Goal: Answer question/provide support: Share knowledge or assist other users

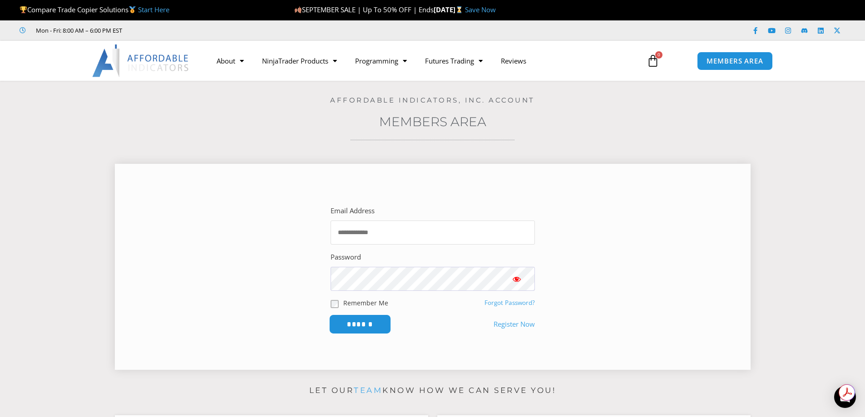
type input "**********"
click at [357, 324] on input "******" at bounding box center [360, 325] width 62 height 20
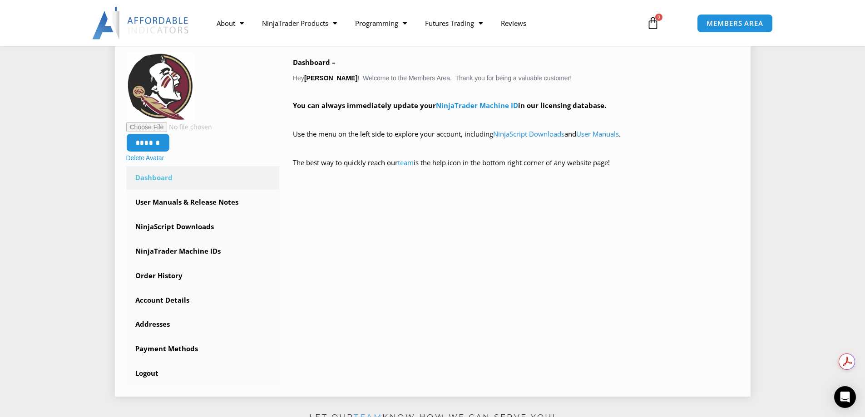
scroll to position [182, 0]
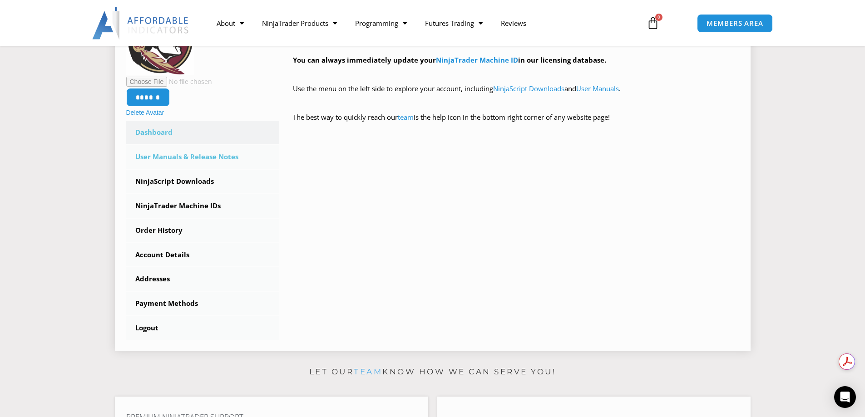
click at [163, 157] on link "User Manuals & Release Notes" at bounding box center [202, 157] width 153 height 24
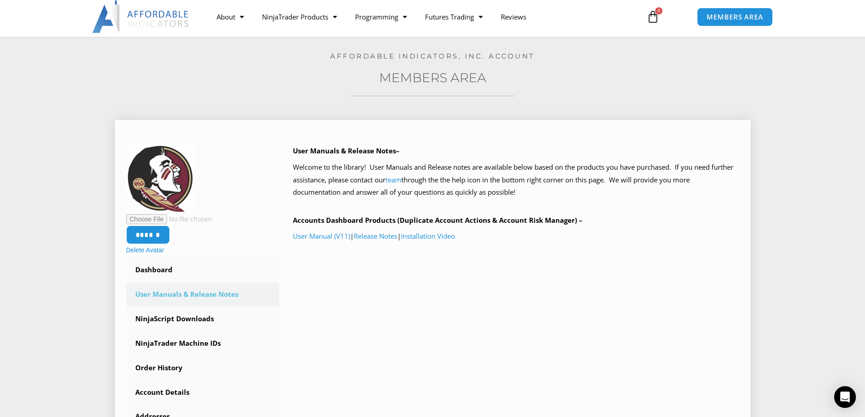
scroll to position [45, 0]
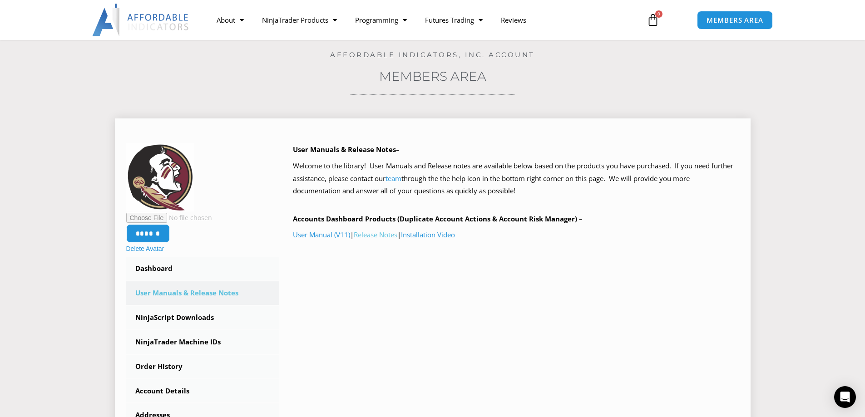
click at [387, 233] on link "Release Notes" at bounding box center [376, 234] width 44 height 9
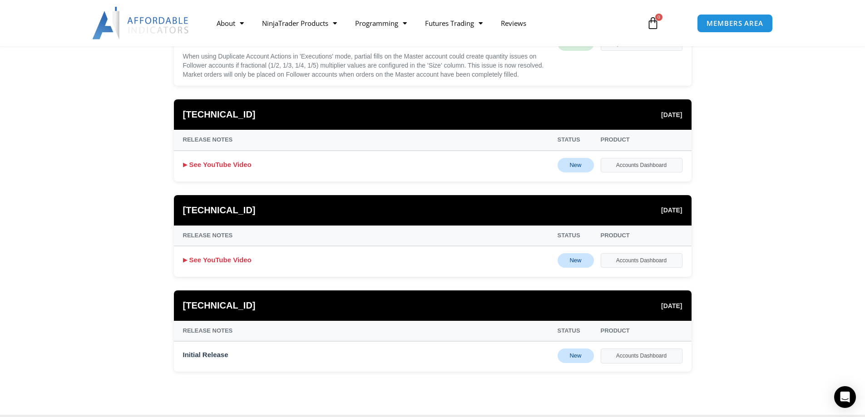
scroll to position [1271, 0]
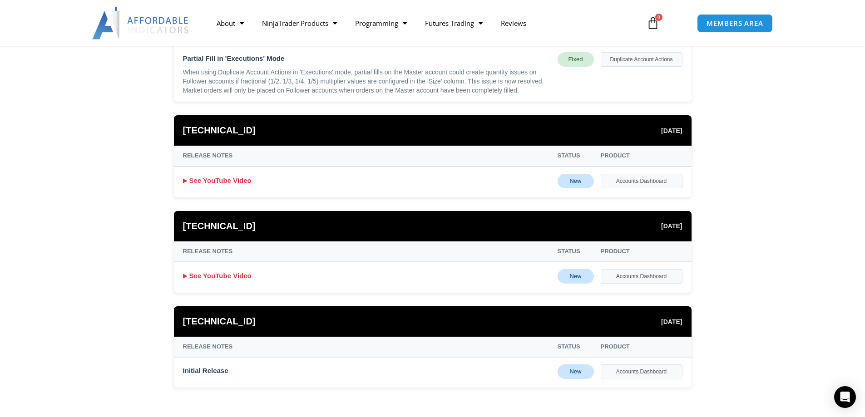
click at [637, 183] on div "Accounts Dashboard" at bounding box center [641, 181] width 82 height 15
click at [217, 179] on link "See YouTube Video" at bounding box center [217, 180] width 69 height 13
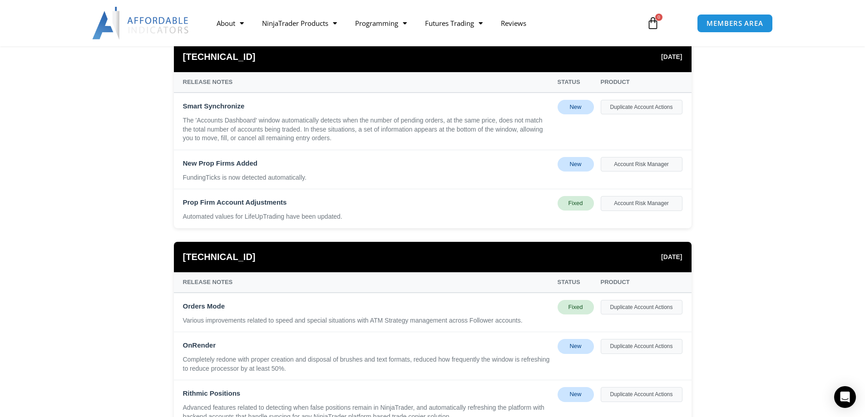
scroll to position [318, 0]
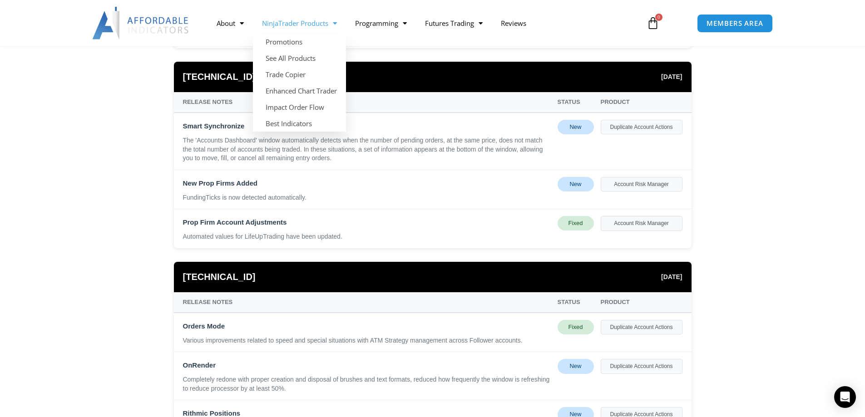
click at [313, 26] on link "NinjaTrader Products" at bounding box center [299, 23] width 93 height 21
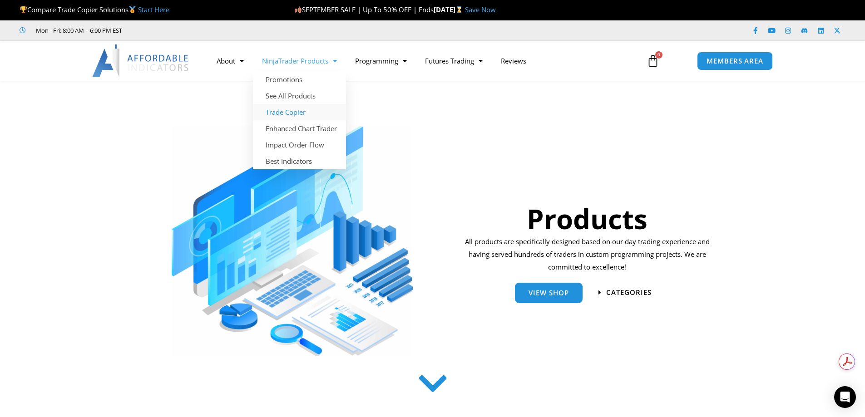
click at [298, 113] on link "Trade Copier" at bounding box center [299, 112] width 93 height 16
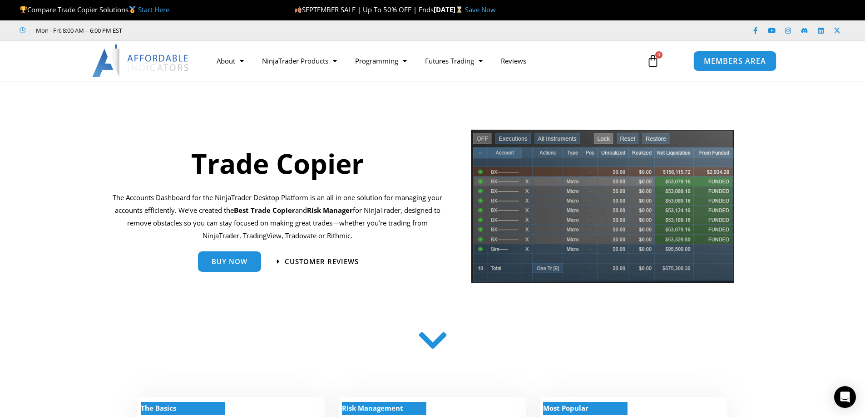
click at [723, 64] on span "MEMBERS AREA" at bounding box center [735, 61] width 62 height 8
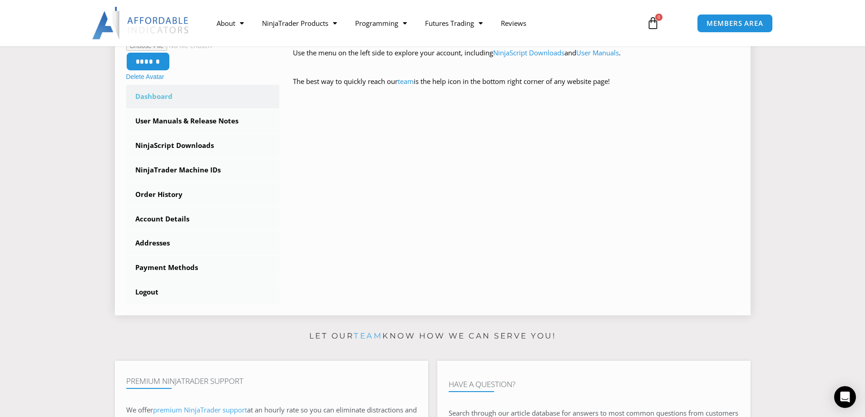
scroll to position [227, 0]
click at [163, 146] on link "NinjaScript Downloads" at bounding box center [202, 145] width 153 height 24
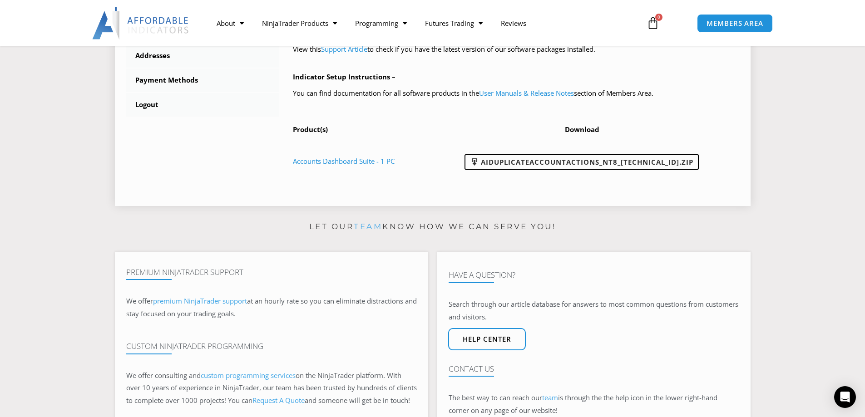
scroll to position [408, 0]
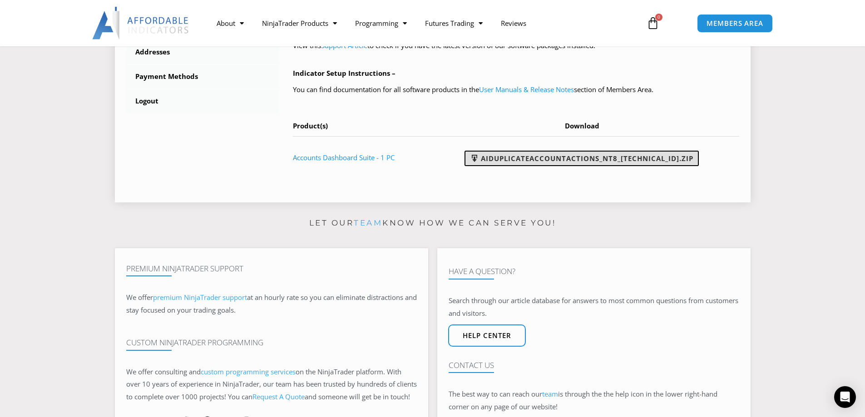
click at [572, 158] on link "AIDuplicateAccountActions_NT8_25.9.24.1.zip" at bounding box center [581, 158] width 234 height 15
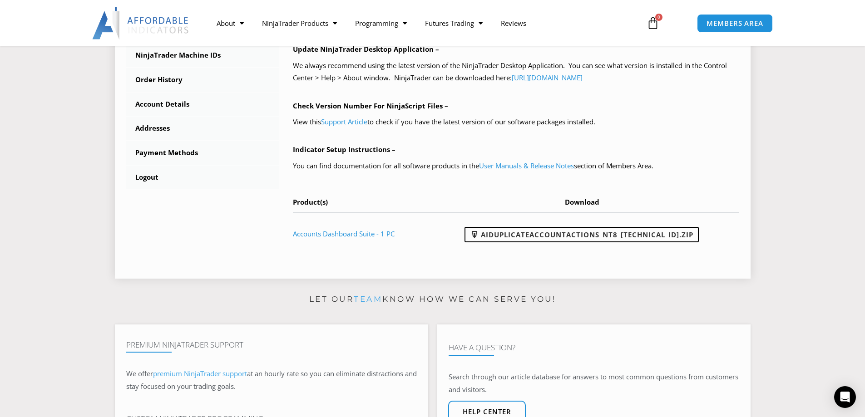
scroll to position [318, 0]
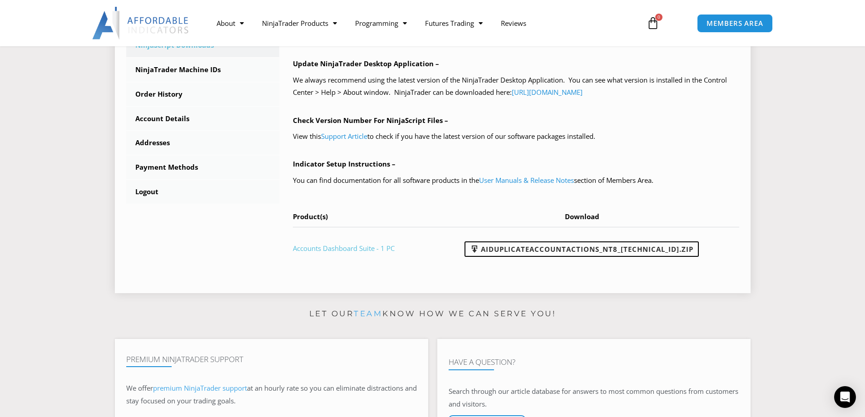
click at [339, 246] on link "Accounts Dashboard Suite - 1 PC" at bounding box center [344, 248] width 102 height 9
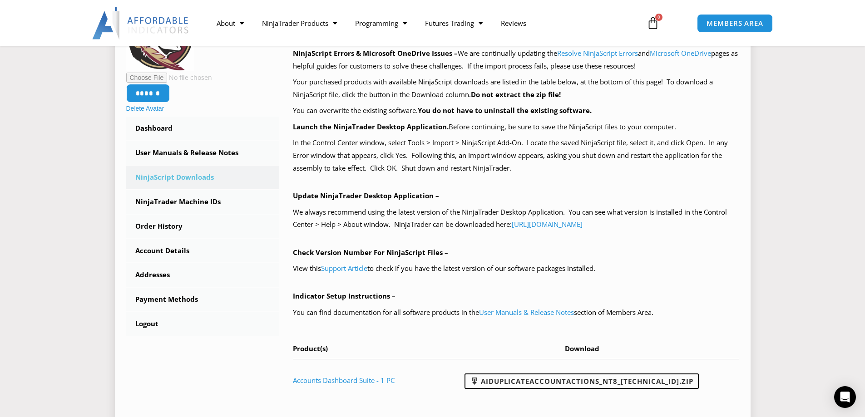
scroll to position [182, 0]
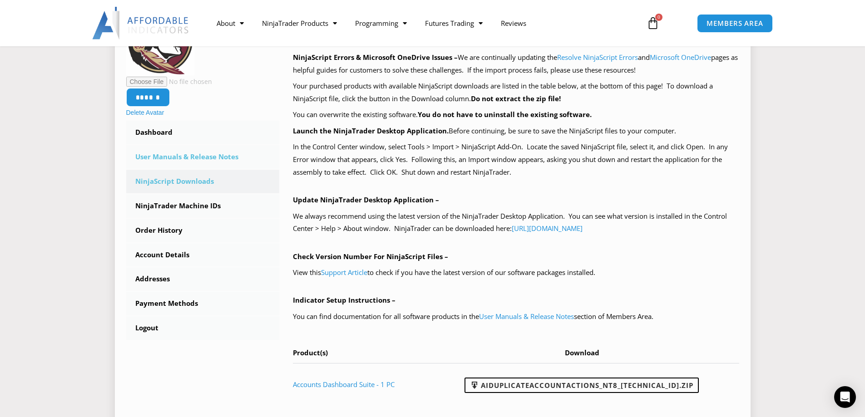
click at [181, 160] on link "User Manuals & Release Notes" at bounding box center [202, 157] width 153 height 24
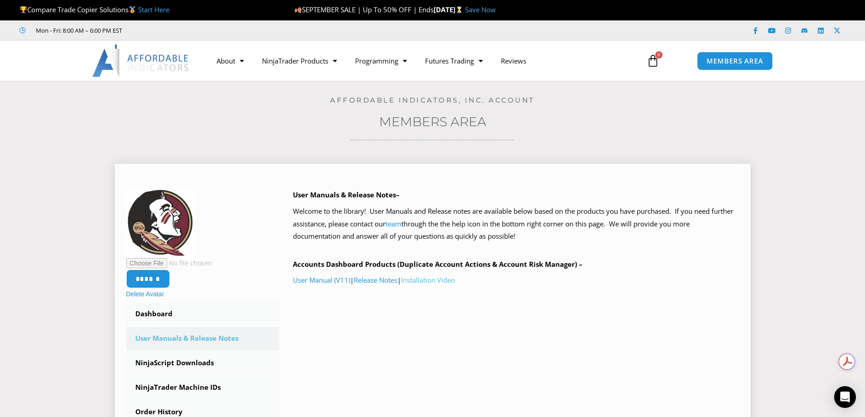
click at [430, 280] on link "Installation Video" at bounding box center [428, 280] width 54 height 9
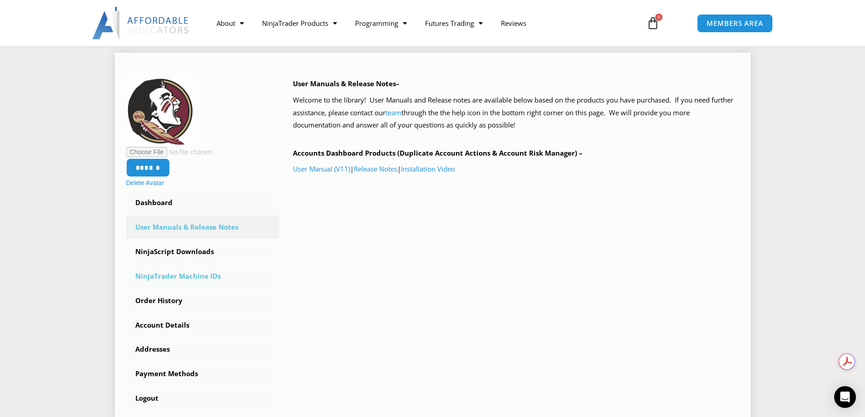
scroll to position [182, 0]
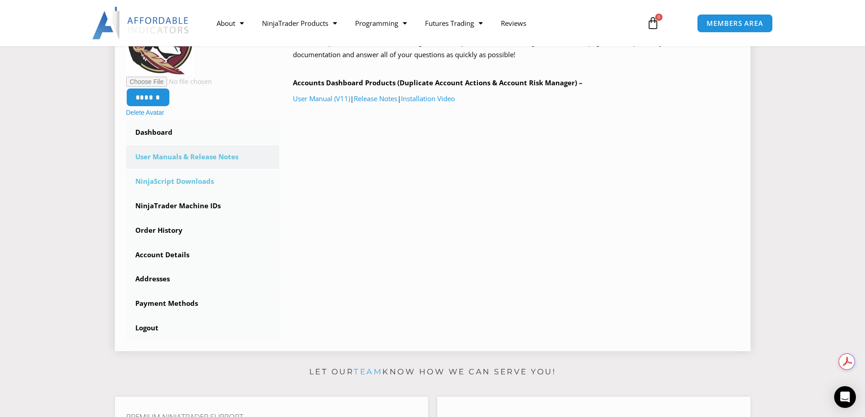
click at [170, 181] on link "NinjaScript Downloads" at bounding box center [202, 182] width 153 height 24
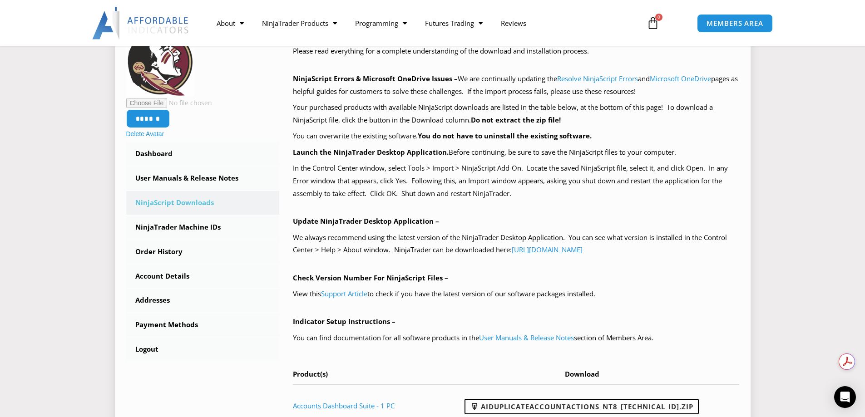
scroll to position [136, 0]
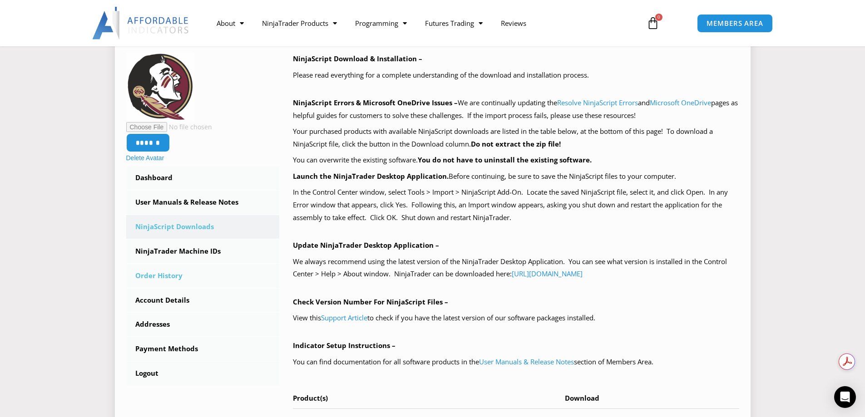
click at [176, 278] on link "Order History" at bounding box center [202, 276] width 153 height 24
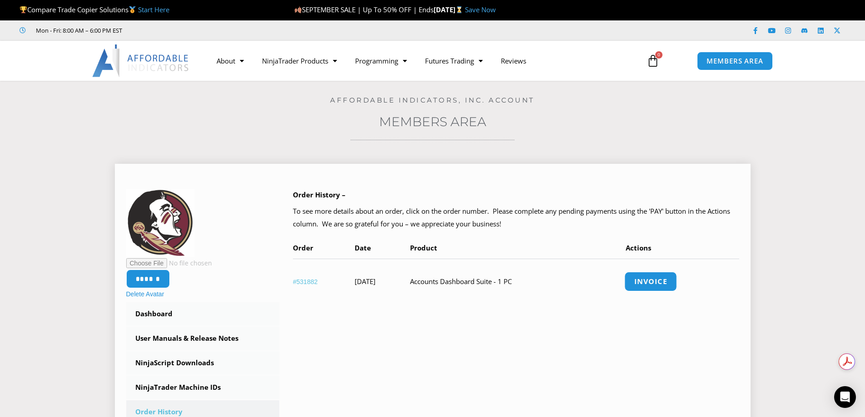
click at [664, 278] on link "Invoice" at bounding box center [650, 282] width 53 height 20
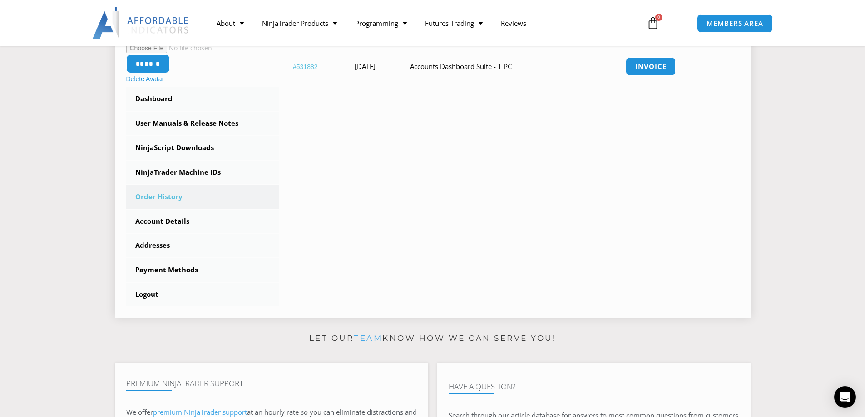
scroll to position [227, 0]
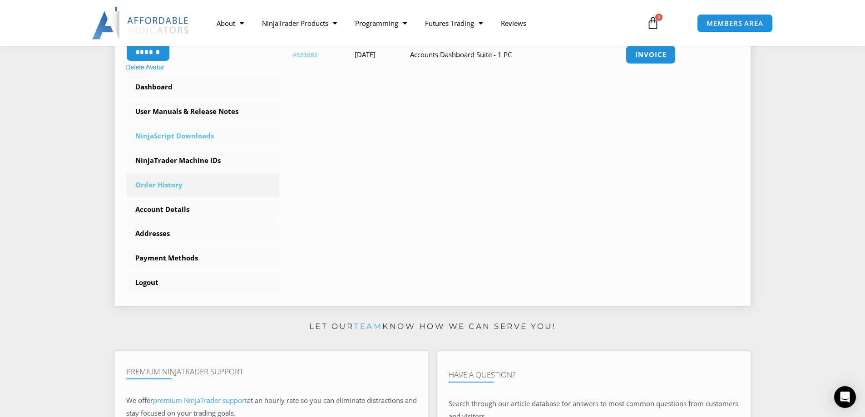
click at [180, 135] on link "NinjaScript Downloads" at bounding box center [202, 136] width 153 height 24
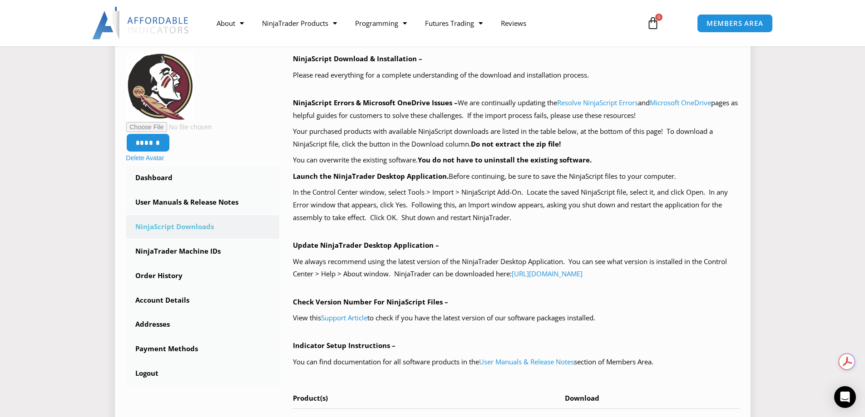
click at [424, 202] on p "In the Control Center window, select Tools > Import > NinjaScript Add-On. Locat…" at bounding box center [516, 205] width 446 height 38
click at [201, 250] on link "NinjaTrader Machine IDs" at bounding box center [202, 252] width 153 height 24
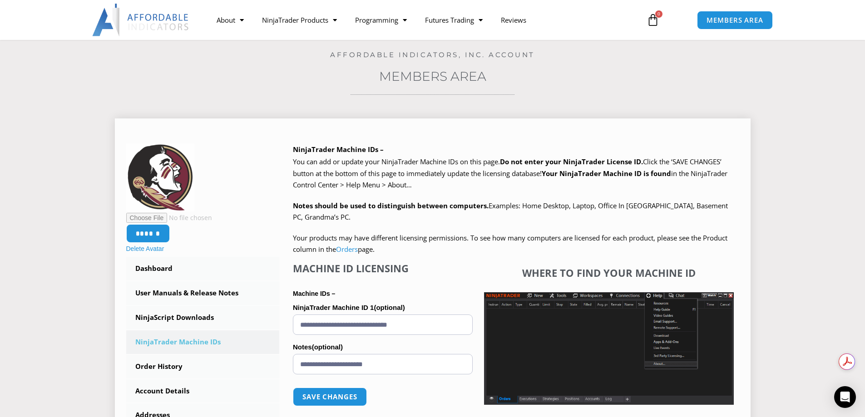
scroll to position [91, 0]
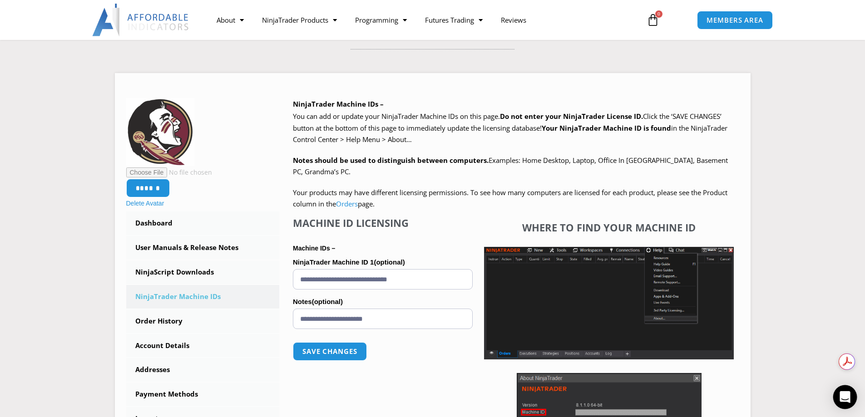
click at [844, 398] on icon "Open Intercom Messenger" at bounding box center [844, 397] width 10 height 12
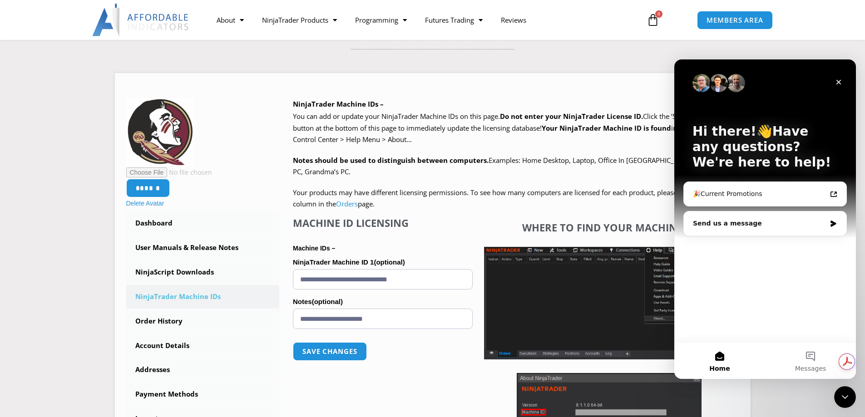
scroll to position [0, 0]
click at [728, 223] on div "Send us a message" at bounding box center [759, 224] width 133 height 10
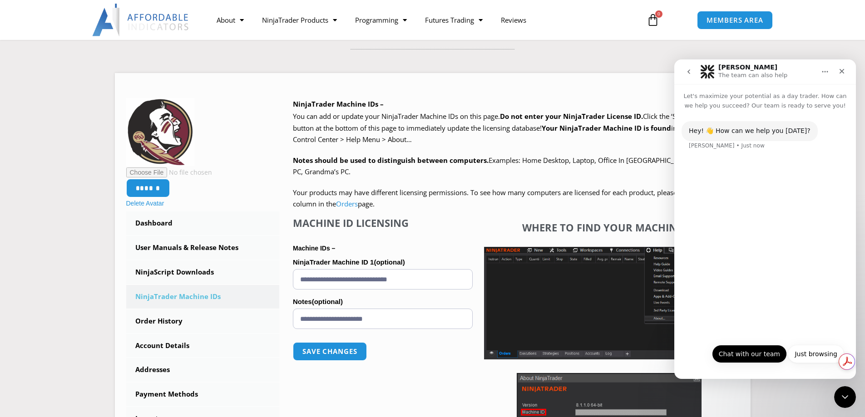
click at [748, 350] on button "Chat with our team" at bounding box center [749, 354] width 75 height 18
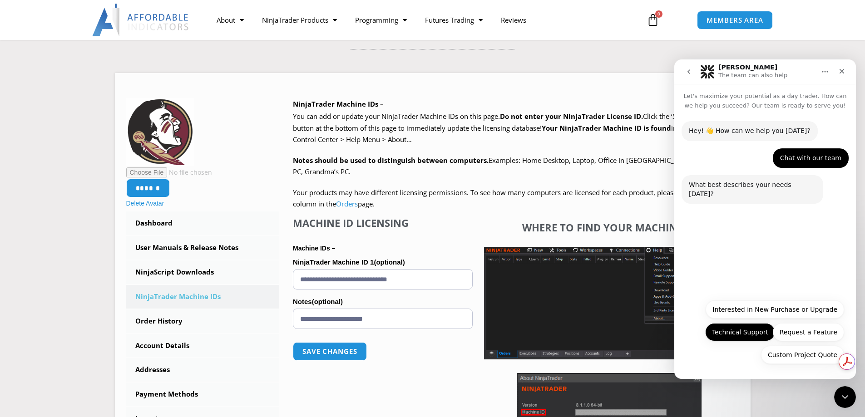
click at [757, 333] on button "Technical Support" at bounding box center [740, 332] width 70 height 18
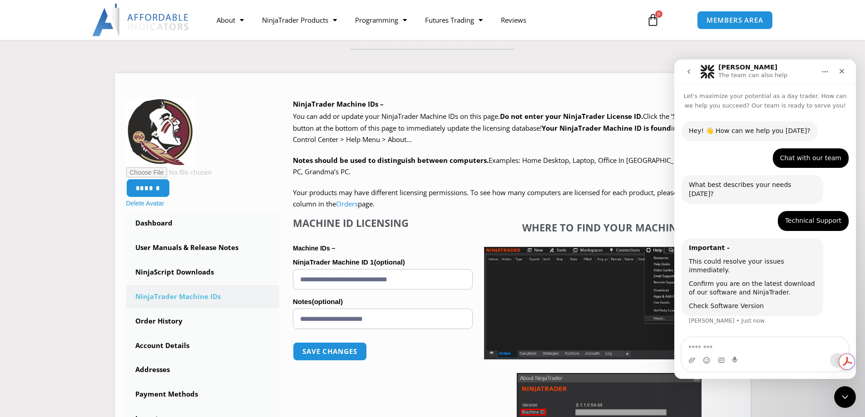
click at [718, 302] on link "Check Software Version" at bounding box center [726, 305] width 75 height 7
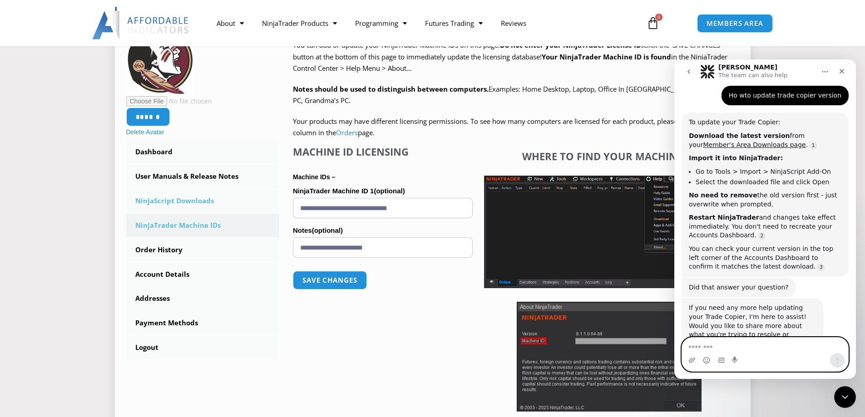
scroll to position [227, 0]
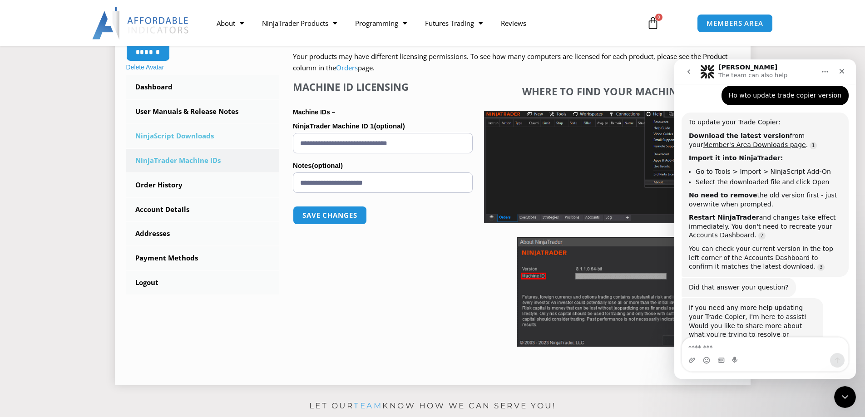
click at [186, 138] on link "NinjaScript Downloads" at bounding box center [202, 136] width 153 height 24
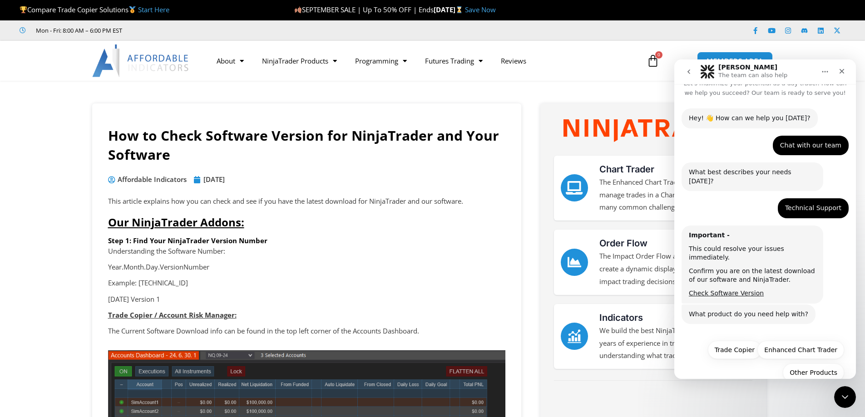
click at [620, 125] on img at bounding box center [652, 130] width 178 height 23
click at [350, 201] on p "This article explains how you can check and see if you have the latest download…" at bounding box center [306, 201] width 397 height 13
click at [725, 341] on button "Trade Copier" at bounding box center [735, 350] width 54 height 18
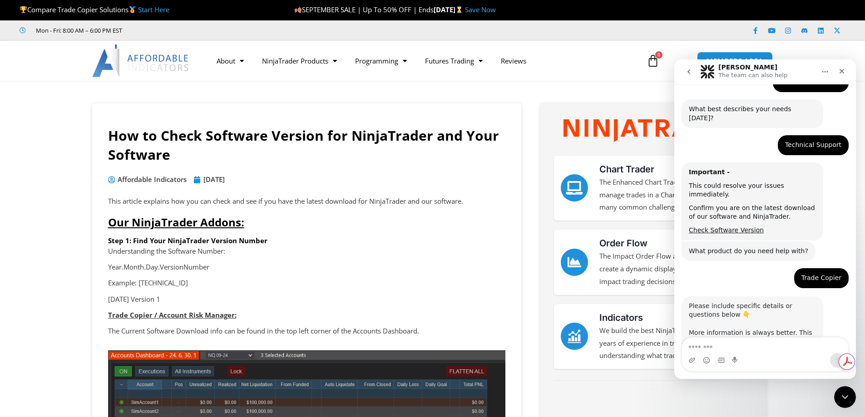
scroll to position [90, 0]
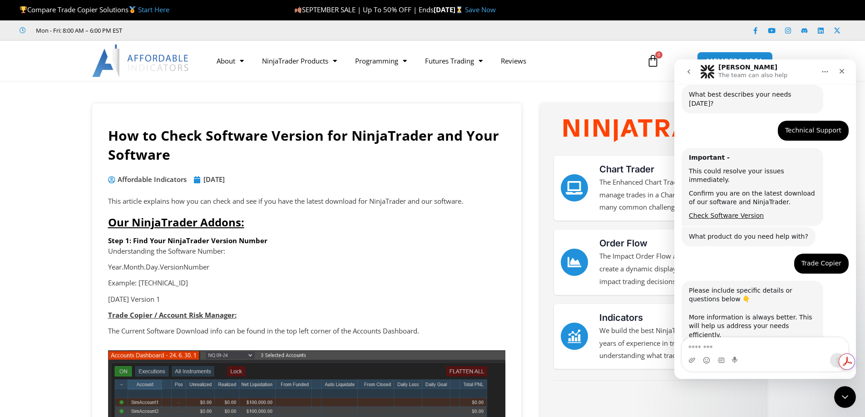
click at [688, 72] on icon "go back" at bounding box center [688, 71] width 3 height 5
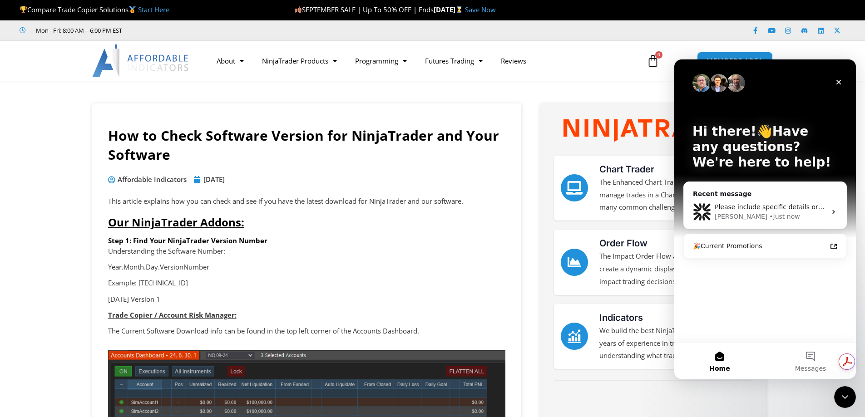
click at [761, 280] on div "Hi there!👋Have any questions? We're here to help! Recent message Please include…" at bounding box center [765, 200] width 182 height 283
click at [838, 83] on icon "Close" at bounding box center [838, 82] width 5 height 5
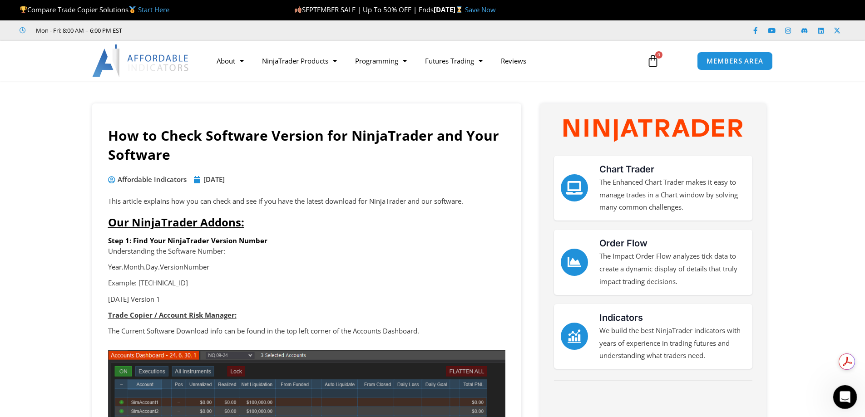
click at [848, 399] on div "Open Intercom Messenger" at bounding box center [843, 396] width 30 height 30
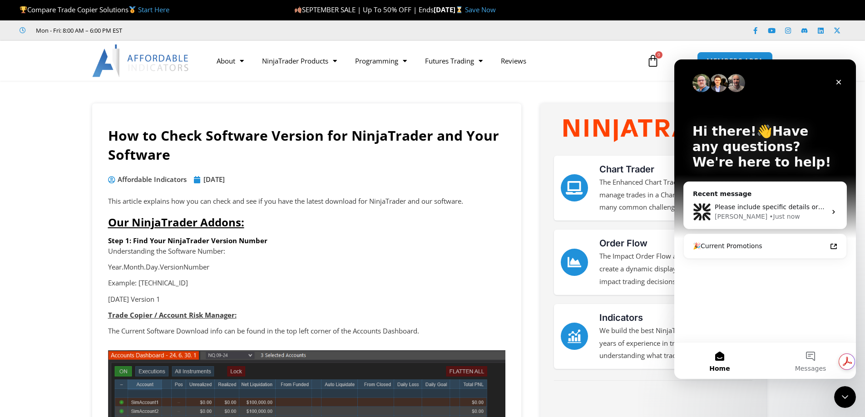
click at [723, 359] on button "Home" at bounding box center [719, 361] width 91 height 36
click at [812, 360] on button "1 Messages" at bounding box center [810, 361] width 91 height 36
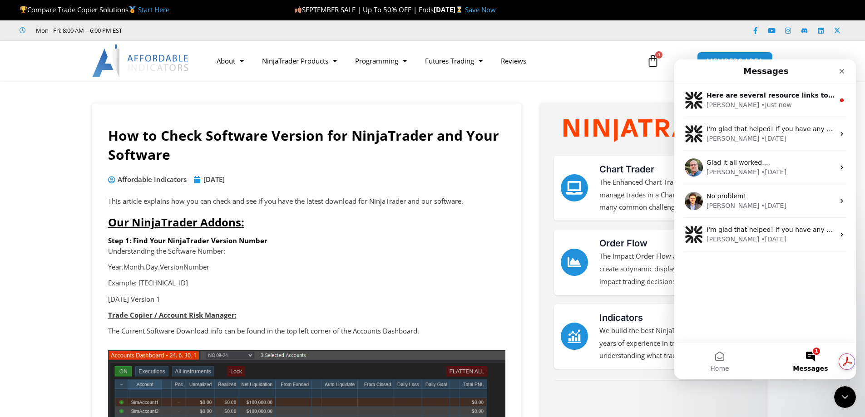
click at [811, 354] on button "1 Messages" at bounding box center [810, 361] width 91 height 36
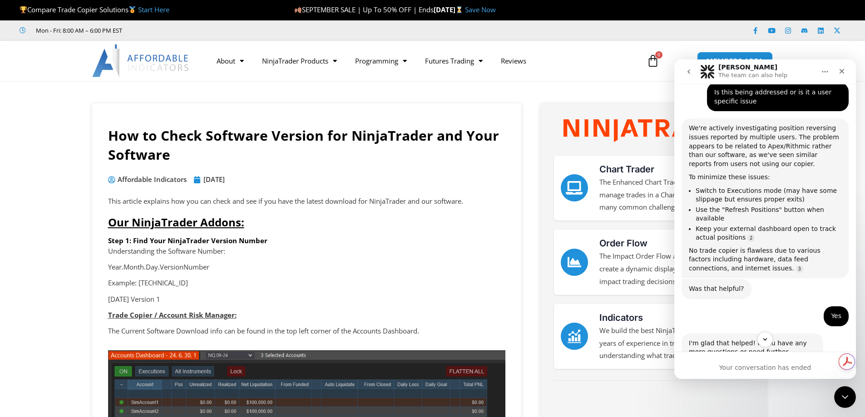
scroll to position [985, 0]
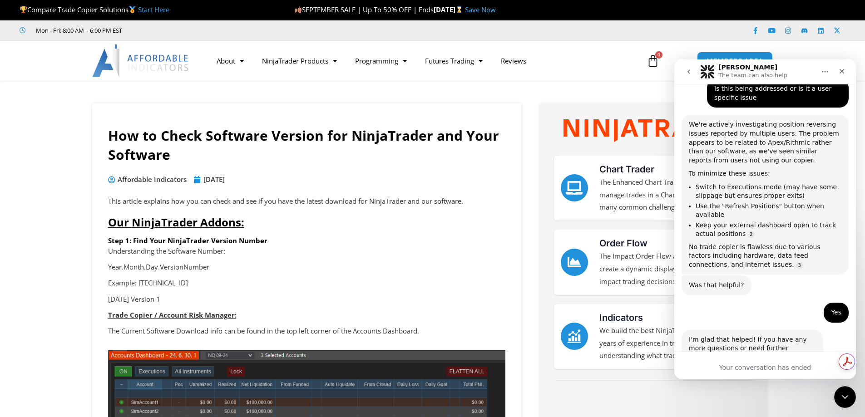
click at [738, 368] on div "Your conversation has ended" at bounding box center [765, 368] width 182 height 10
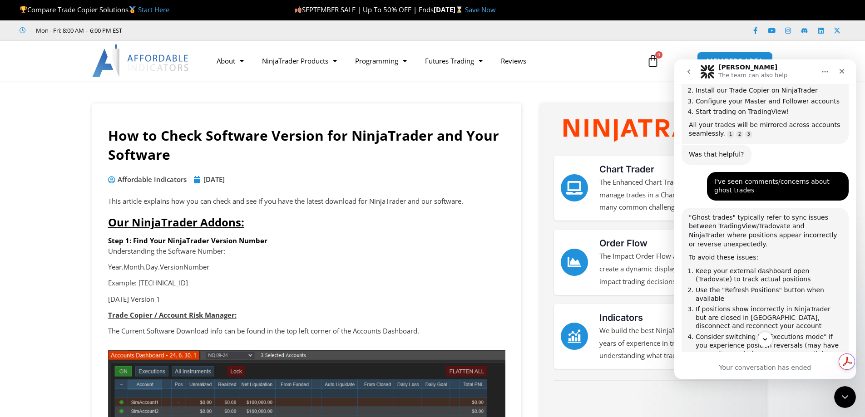
scroll to position [622, 0]
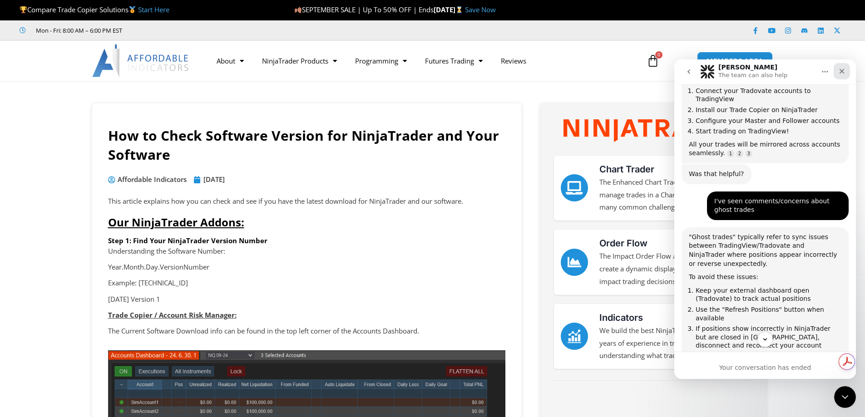
click at [846, 73] on div "Close" at bounding box center [841, 71] width 16 height 16
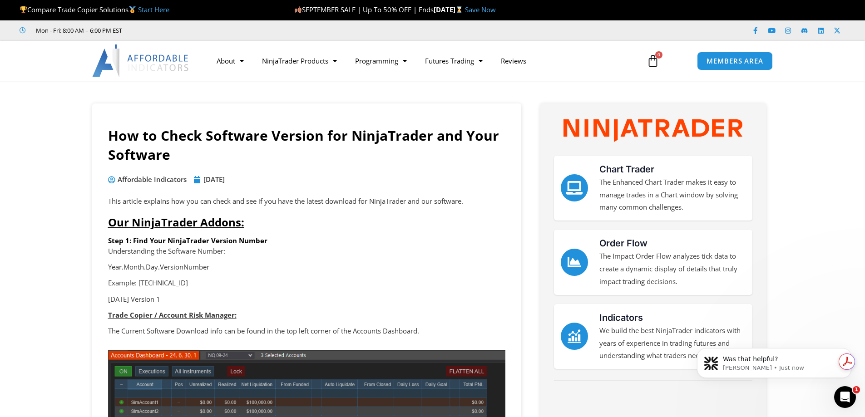
scroll to position [0, 0]
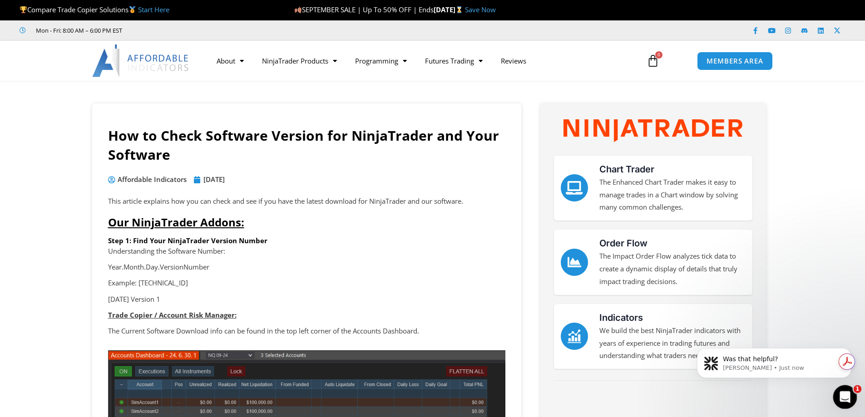
click at [837, 393] on icon "Open Intercom Messenger" at bounding box center [843, 396] width 15 height 15
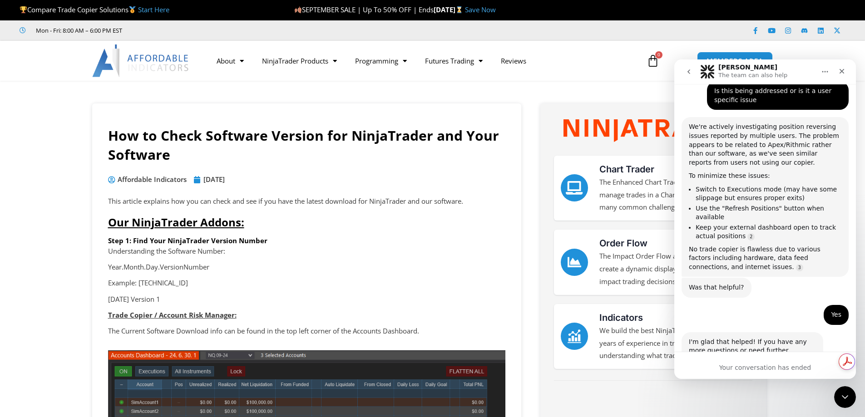
scroll to position [985, 0]
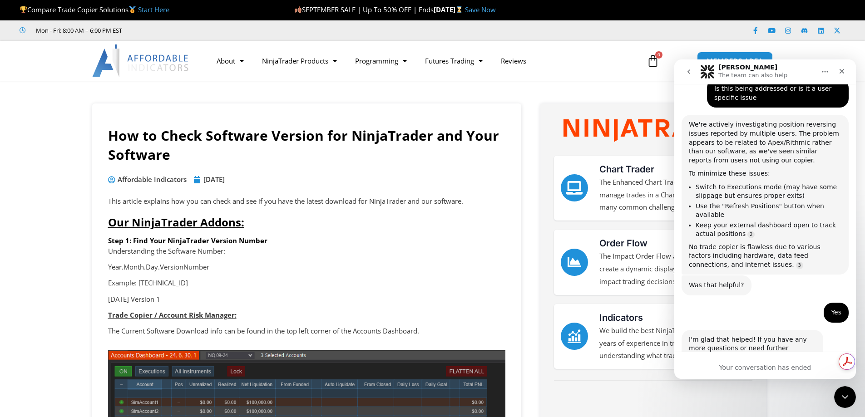
click at [719, 335] on div "I'm glad that helped! If you have any more questions or need further assistance…" at bounding box center [752, 352] width 127 height 35
click at [823, 75] on icon "Home" at bounding box center [824, 71] width 7 height 7
click at [786, 95] on div "Expand window" at bounding box center [801, 95] width 64 height 10
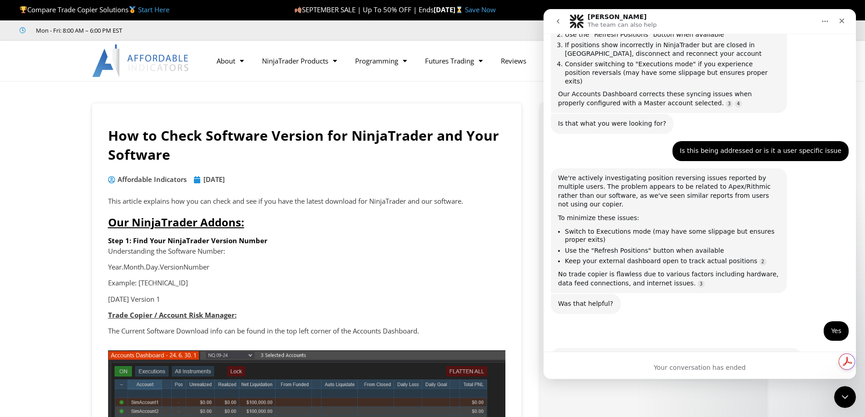
scroll to position [750, 0]
click at [660, 366] on div "Your conversation has ended" at bounding box center [699, 368] width 312 height 10
click at [565, 362] on div "Your conversation has ended" at bounding box center [699, 365] width 312 height 27
click at [571, 359] on div "Your conversation has ended" at bounding box center [699, 365] width 312 height 27
click at [846, 394] on icon "Close Intercom Messenger" at bounding box center [843, 396] width 6 height 4
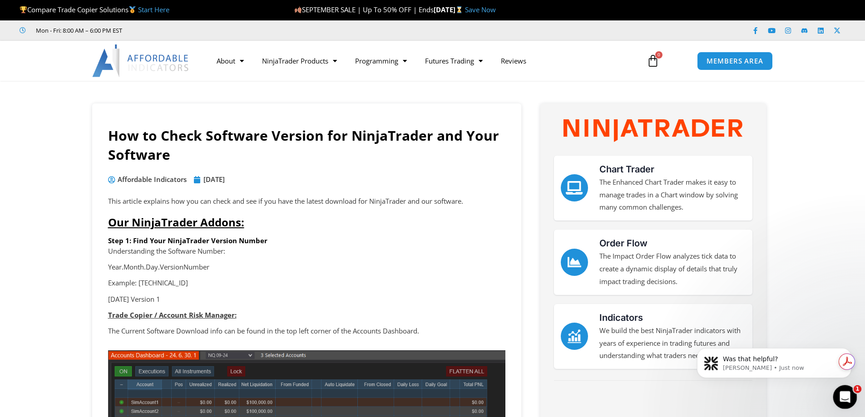
scroll to position [0, 0]
click at [843, 395] on icon "Open Intercom Messenger" at bounding box center [843, 396] width 15 height 15
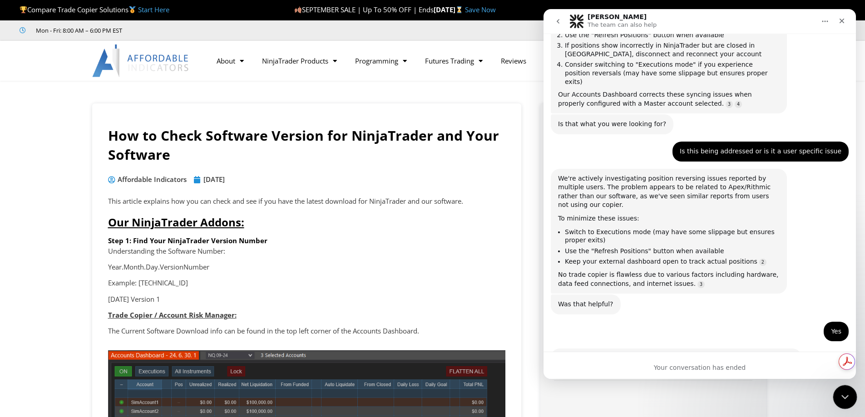
scroll to position [750, 0]
click at [843, 395] on icon "Close Intercom Messenger" at bounding box center [843, 395] width 11 height 11
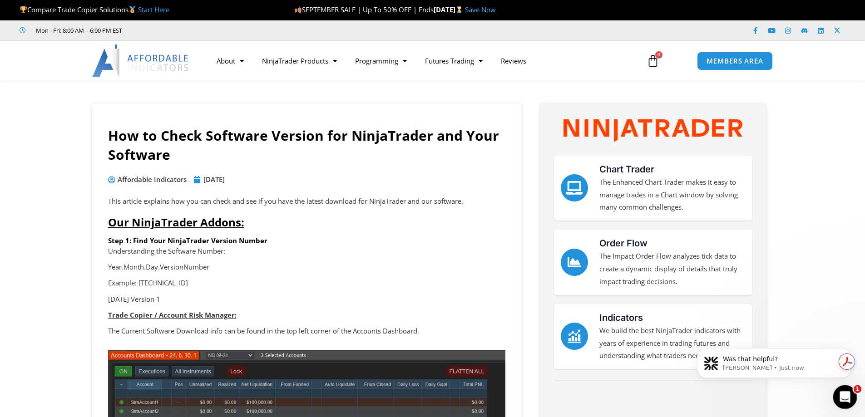
scroll to position [0, 0]
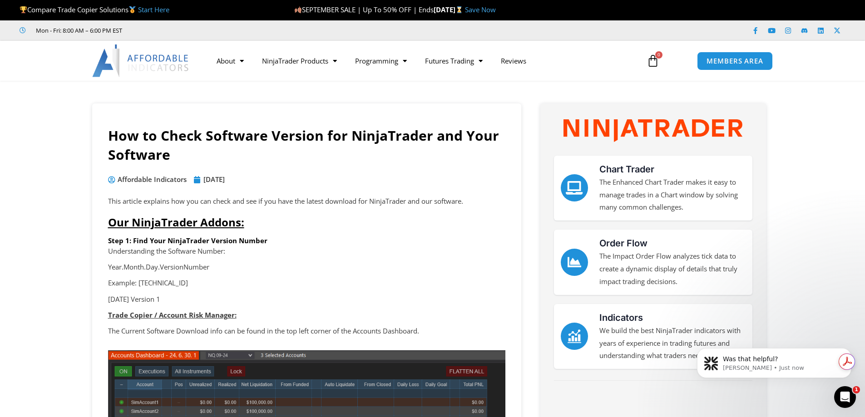
click at [625, 323] on h3 "Indicators" at bounding box center [672, 318] width 146 height 14
click at [772, 363] on p "Was that helpful?" at bounding box center [781, 359] width 117 height 9
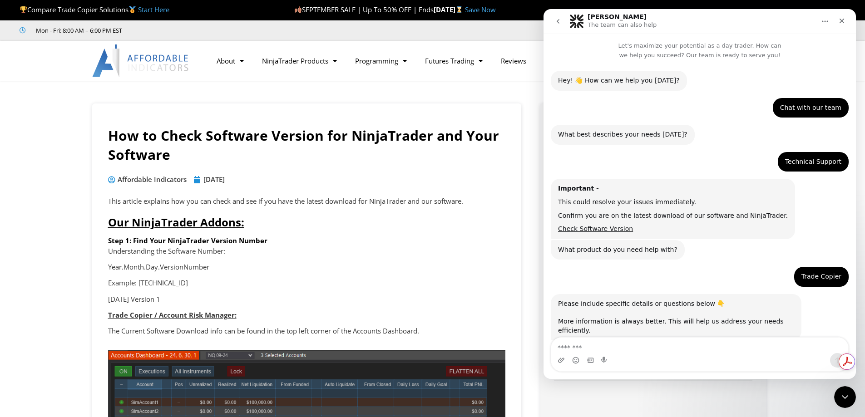
scroll to position [1, 0]
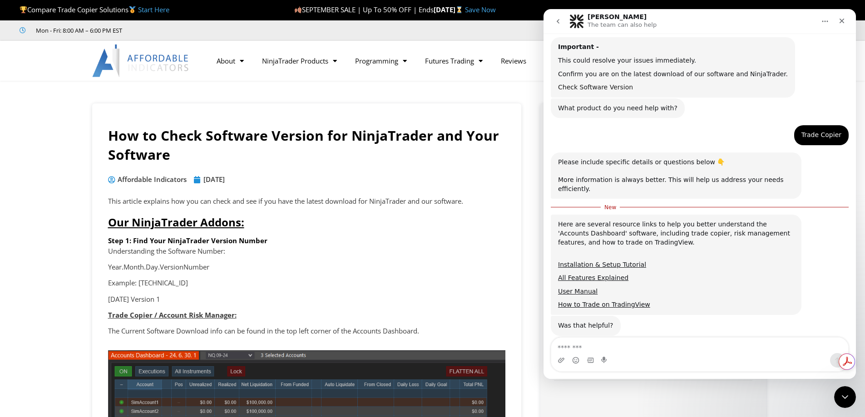
click at [584, 84] on link "Check Software Version" at bounding box center [595, 87] width 75 height 7
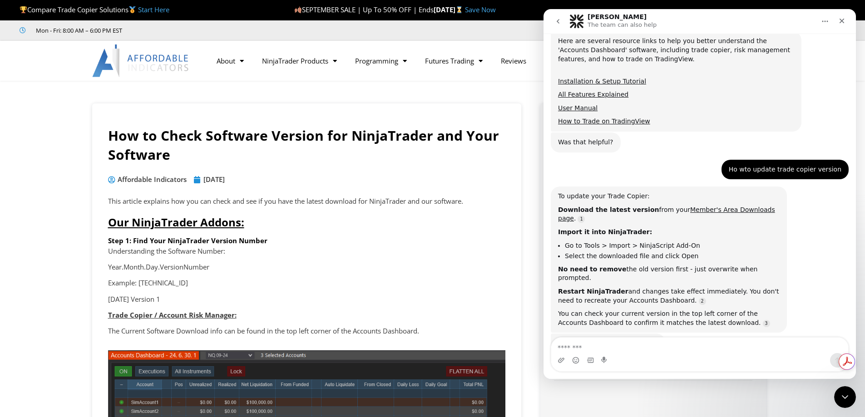
scroll to position [347, 0]
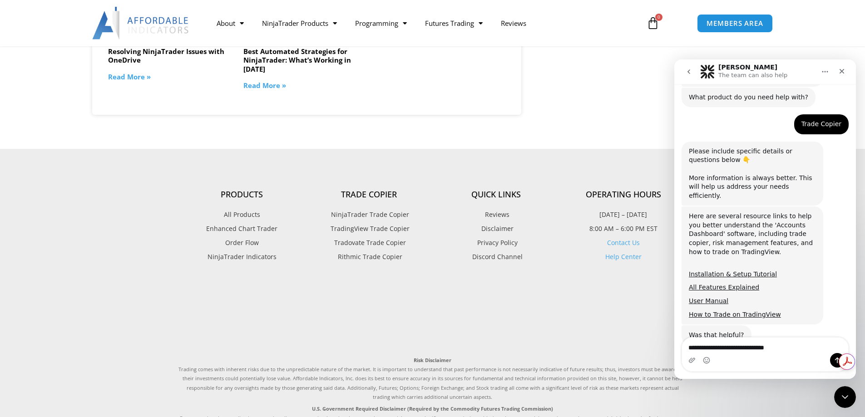
type textarea "**********"
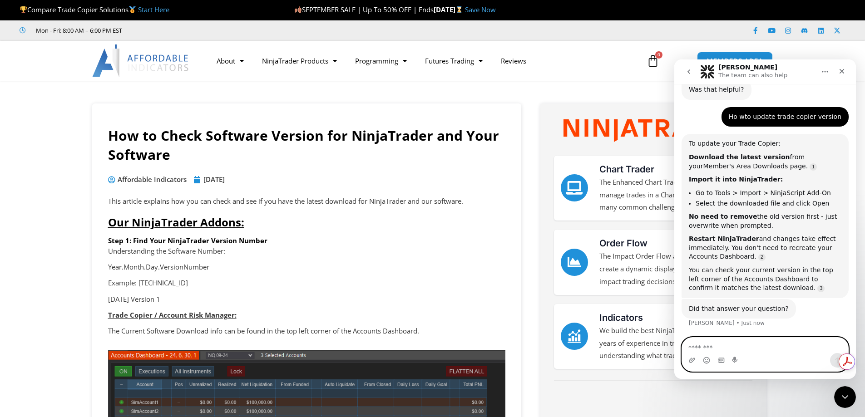
click at [753, 350] on textarea "Message…" at bounding box center [765, 345] width 166 height 15
click at [752, 350] on textarea "**********" at bounding box center [765, 345] width 166 height 15
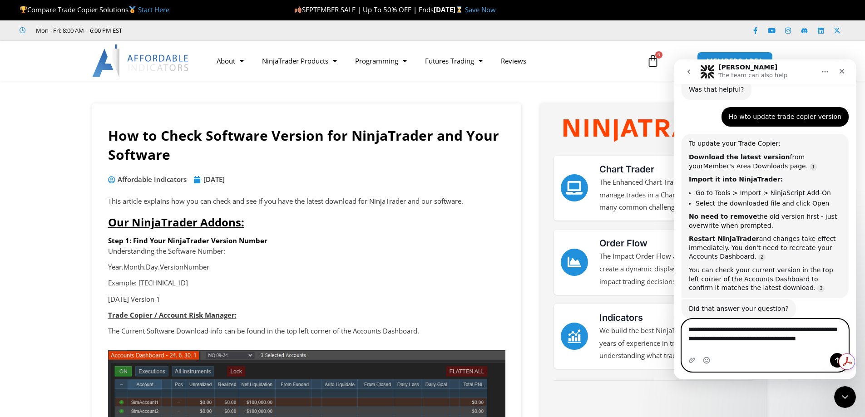
scroll to position [467, 0]
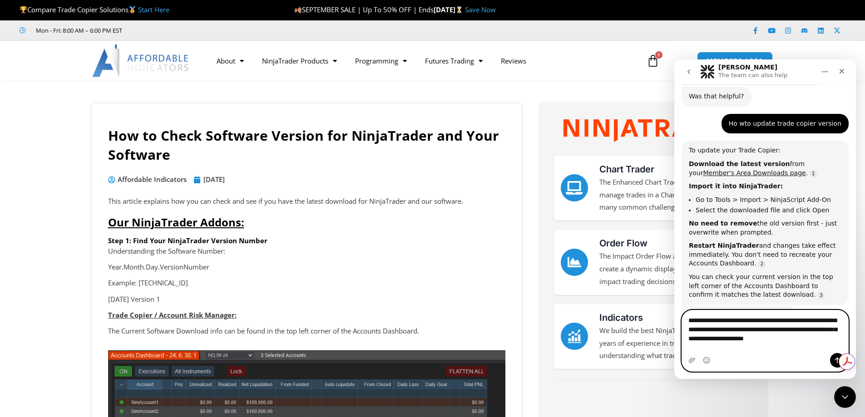
type textarea "**********"
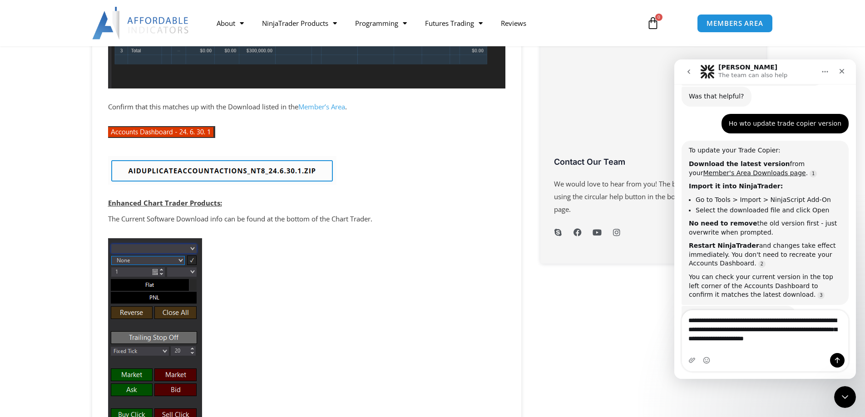
scroll to position [363, 0]
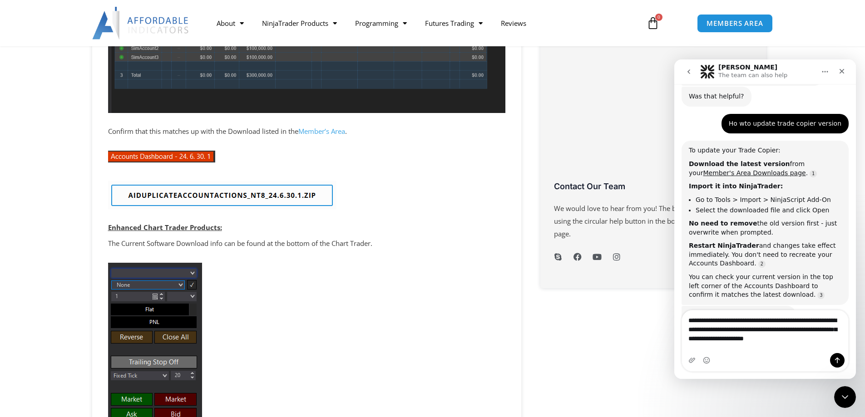
click at [317, 129] on link "Member’s Area" at bounding box center [321, 131] width 47 height 9
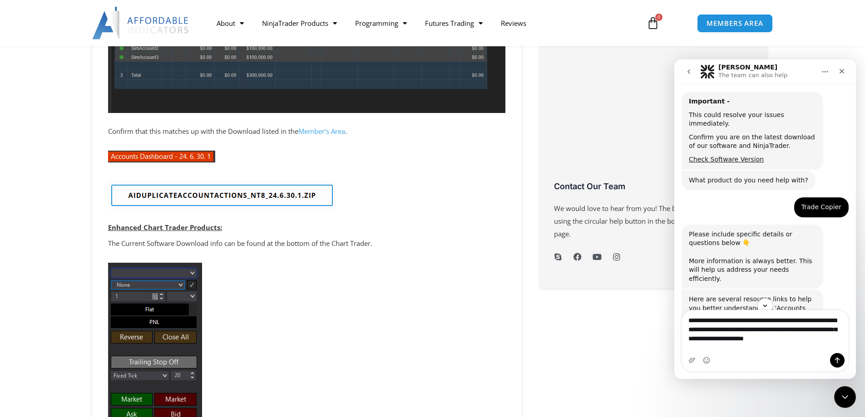
scroll to position [0, 0]
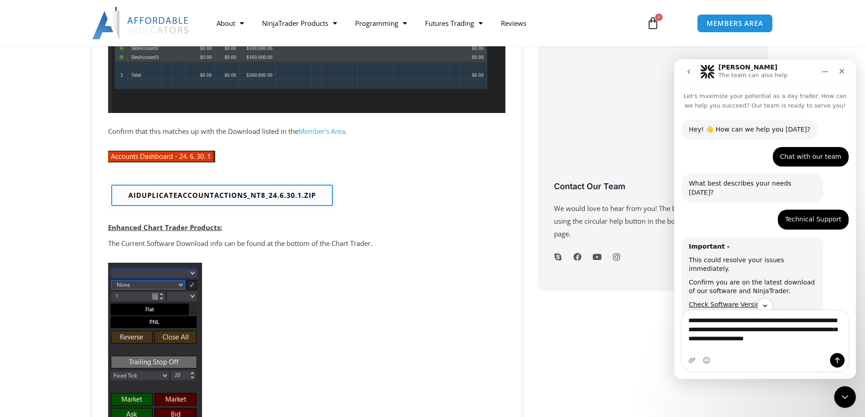
click at [690, 71] on icon "go back" at bounding box center [688, 71] width 7 height 7
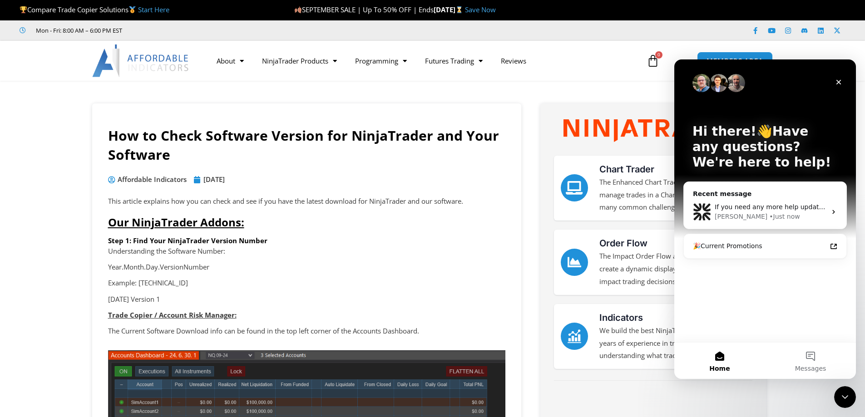
click at [719, 365] on span "Home" at bounding box center [719, 368] width 20 height 6
click at [839, 83] on icon "Close" at bounding box center [838, 82] width 5 height 5
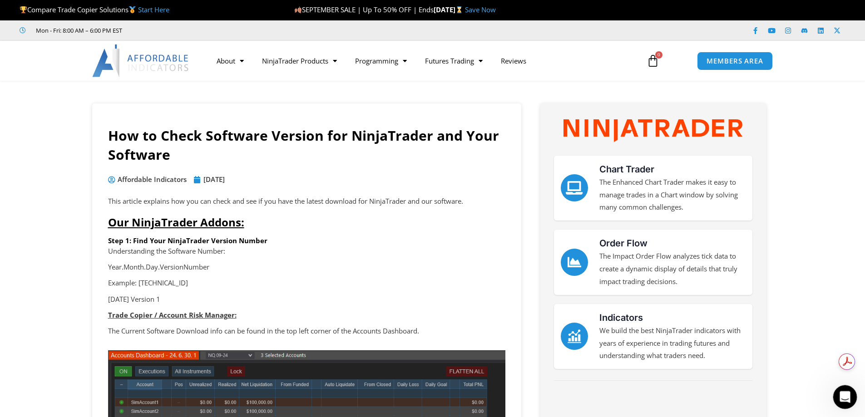
click at [847, 398] on icon "Open Intercom Messenger" at bounding box center [843, 396] width 15 height 15
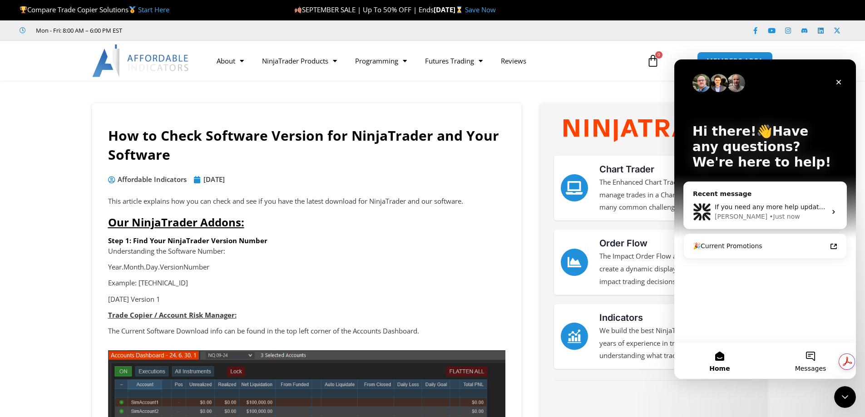
click at [807, 363] on button "Messages" at bounding box center [810, 361] width 91 height 36
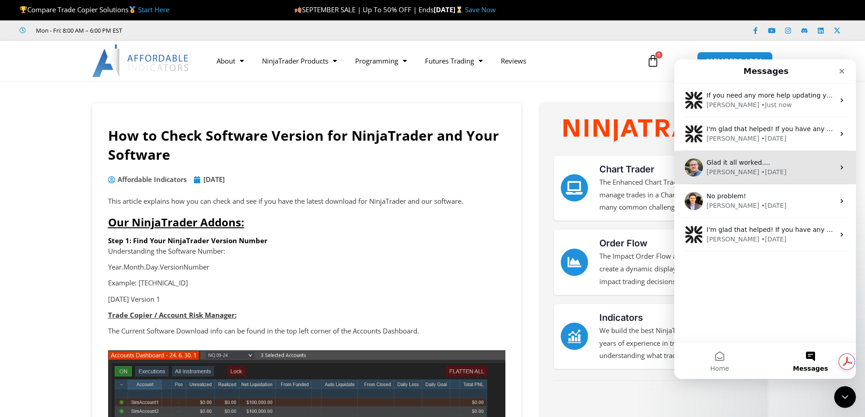
click at [761, 171] on div "• 11w ago" at bounding box center [773, 172] width 25 height 10
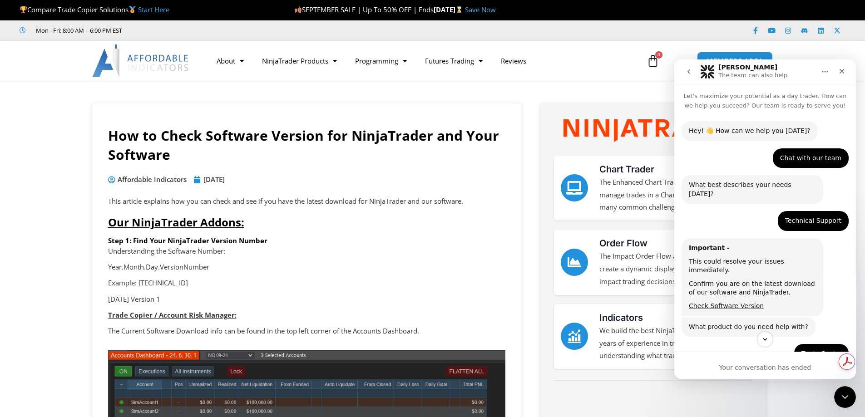
click at [689, 72] on icon "go back" at bounding box center [688, 71] width 7 height 7
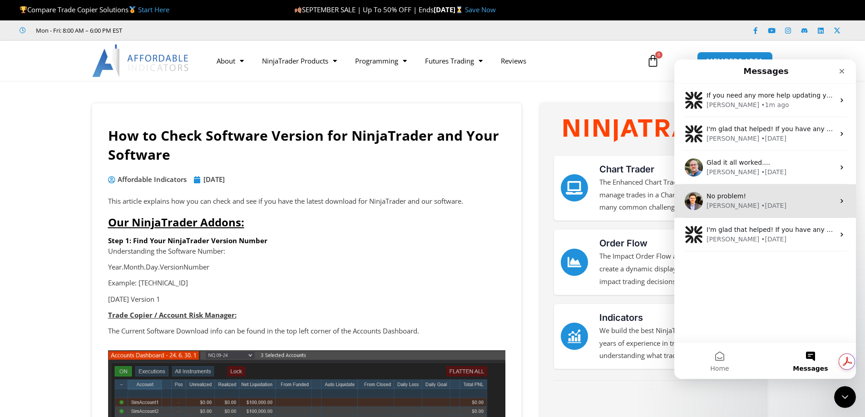
click at [719, 198] on span "No problem!" at bounding box center [725, 195] width 39 height 7
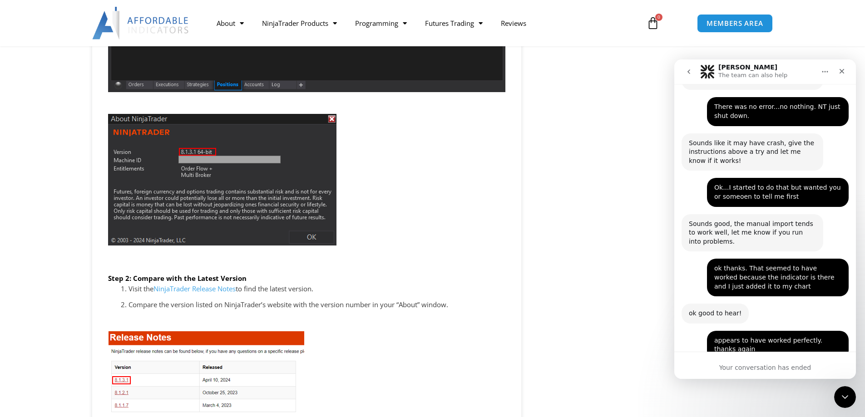
scroll to position [1271, 0]
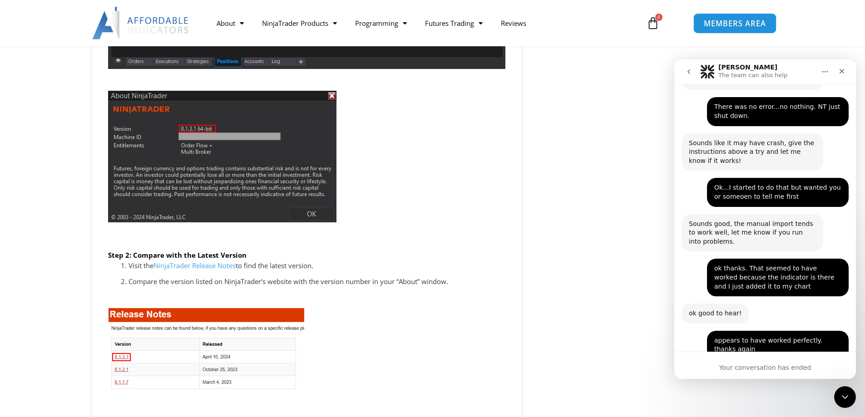
click at [729, 20] on span "MEMBERS AREA" at bounding box center [735, 24] width 62 height 8
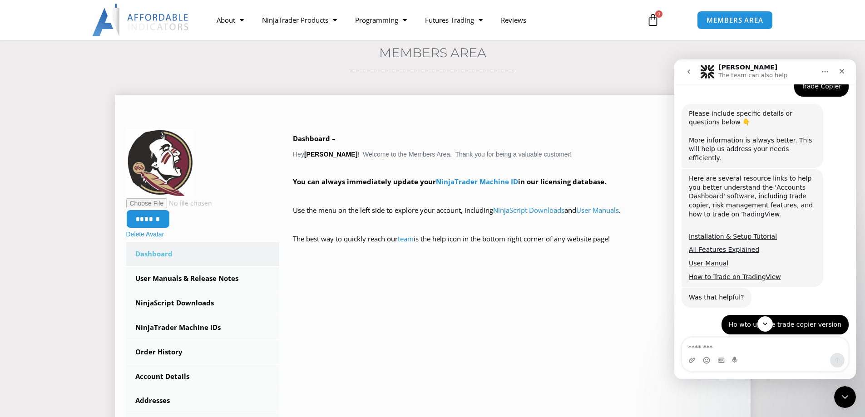
scroll to position [45, 0]
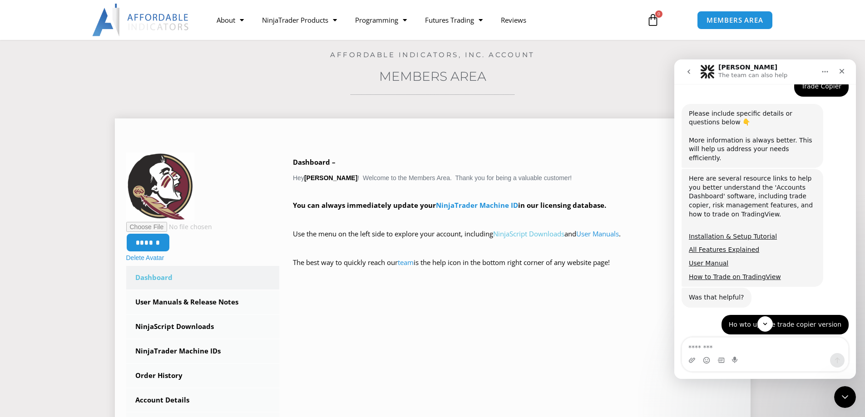
click at [529, 231] on link "NinjaScript Downloads" at bounding box center [528, 233] width 71 height 9
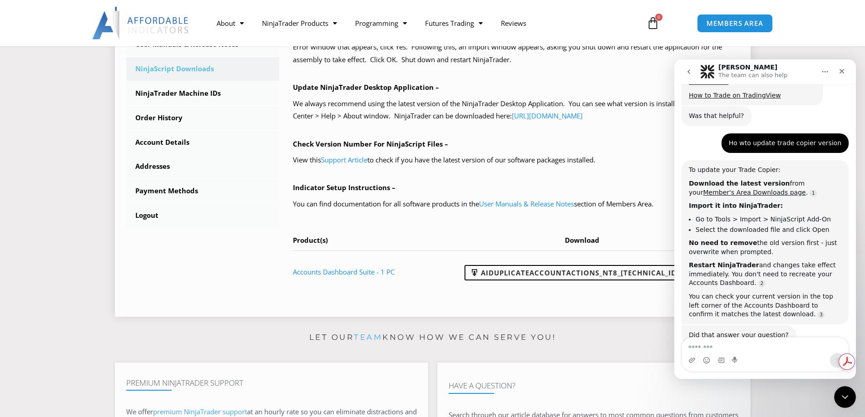
scroll to position [318, 0]
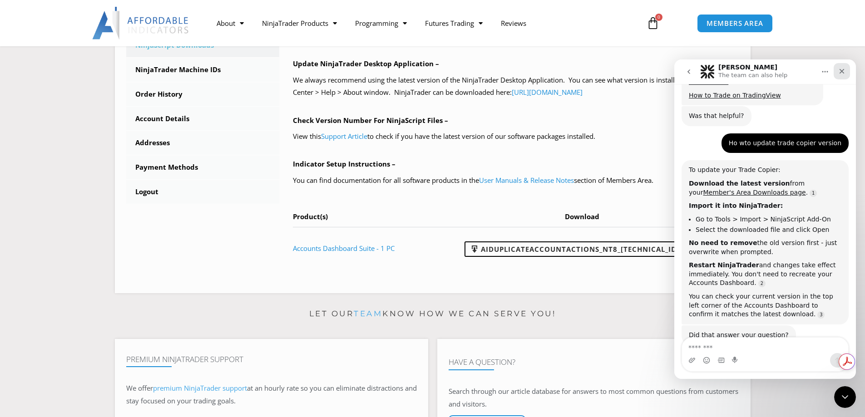
click at [837, 72] on div "Close" at bounding box center [841, 71] width 16 height 16
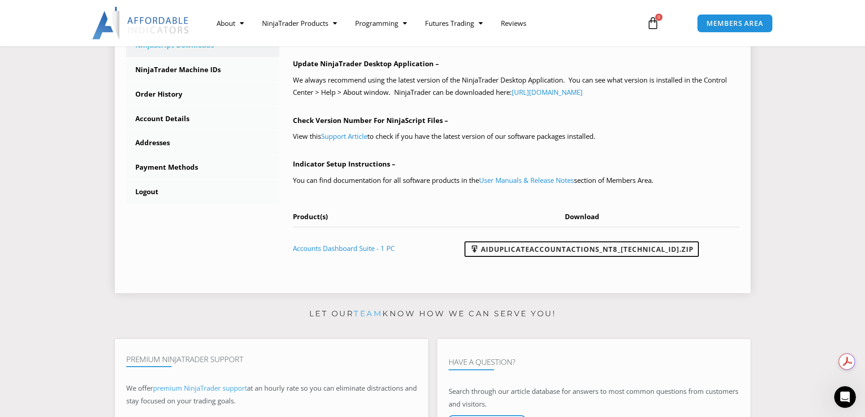
scroll to position [449, 0]
click at [651, 251] on link "AIDuplicateAccountActions_NT8_[TECHNICAL_ID].zip" at bounding box center [581, 248] width 234 height 15
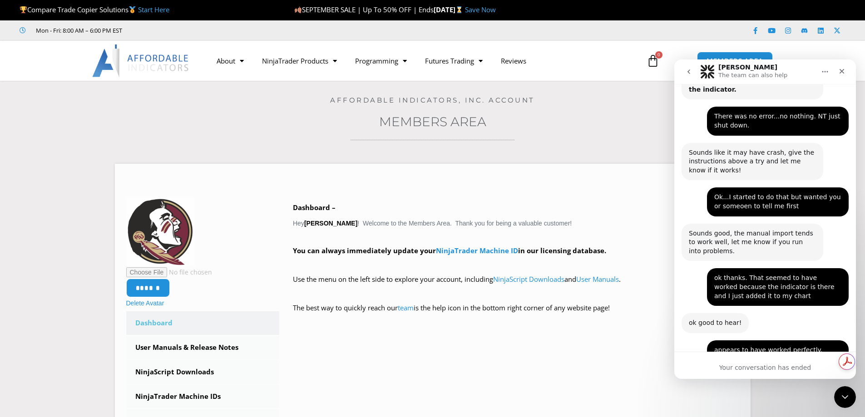
scroll to position [891, 0]
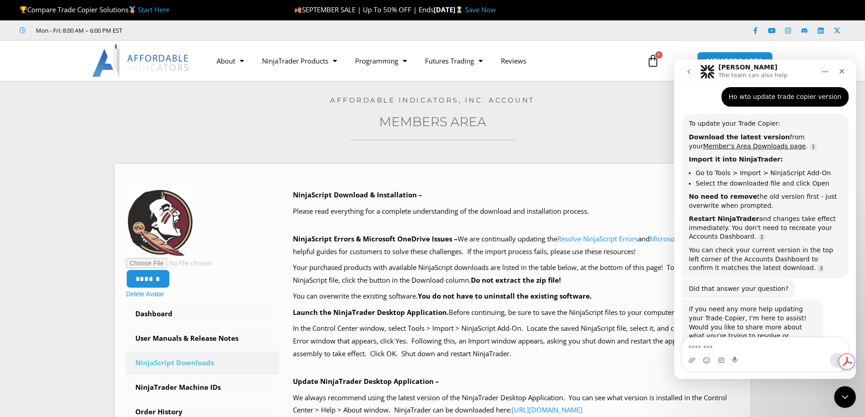
scroll to position [496, 0]
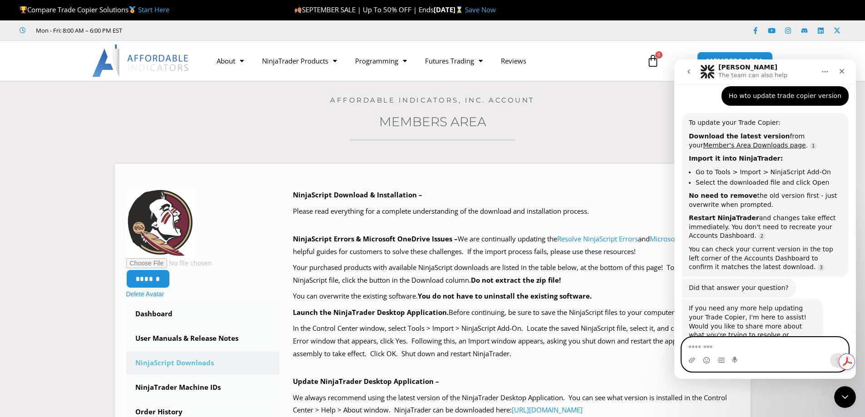
click at [737, 349] on textarea "Message…" at bounding box center [765, 345] width 166 height 15
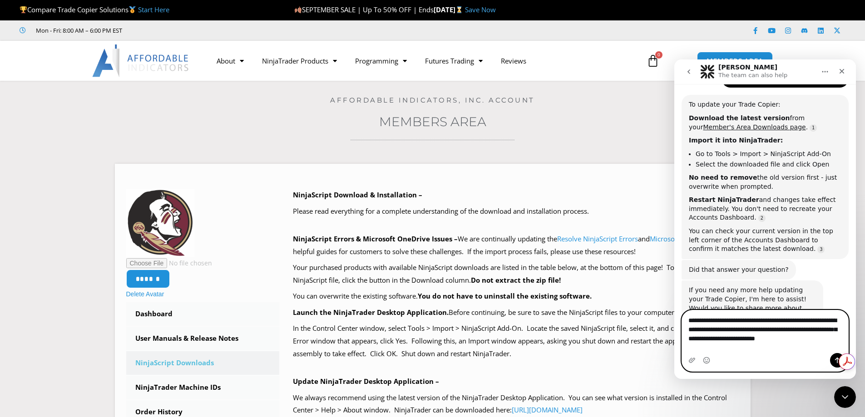
scroll to position [523, 0]
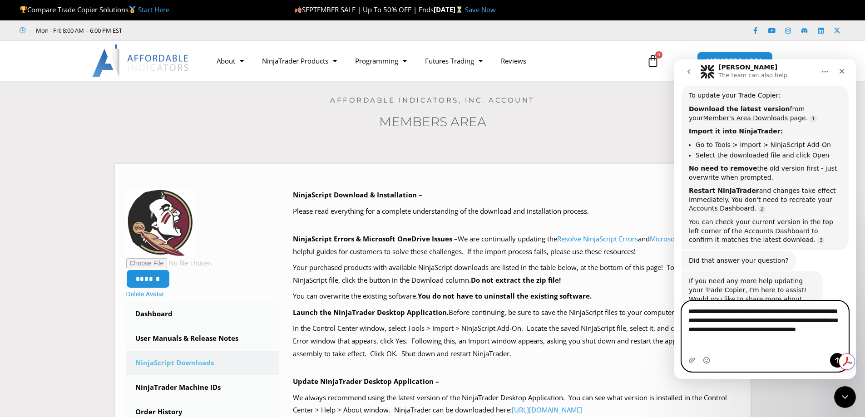
type textarea "**********"
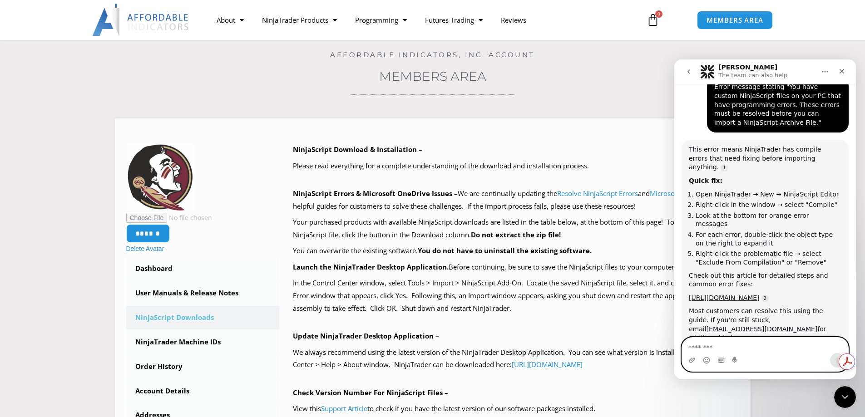
scroll to position [788, 0]
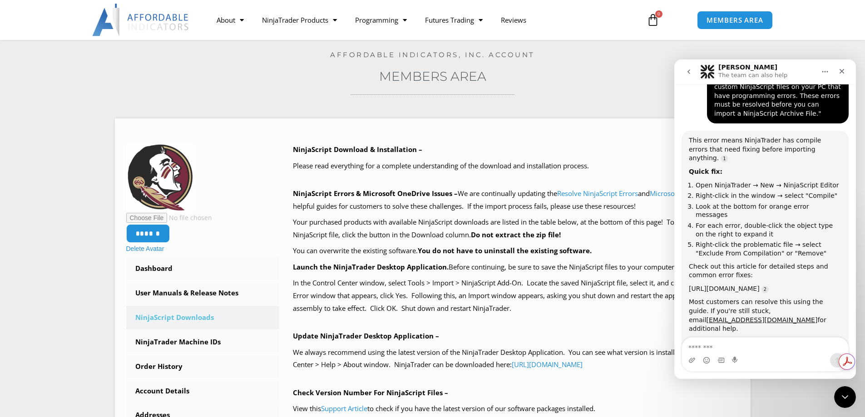
click at [738, 285] on link "[URL][DOMAIN_NAME]" at bounding box center [724, 288] width 71 height 7
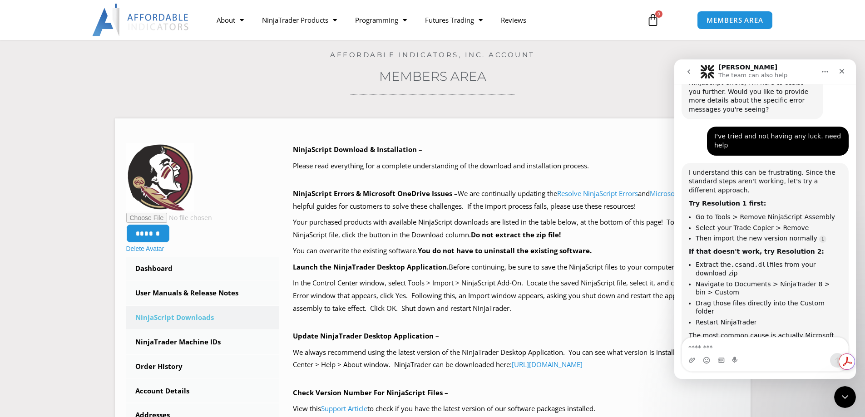
scroll to position [1109, 0]
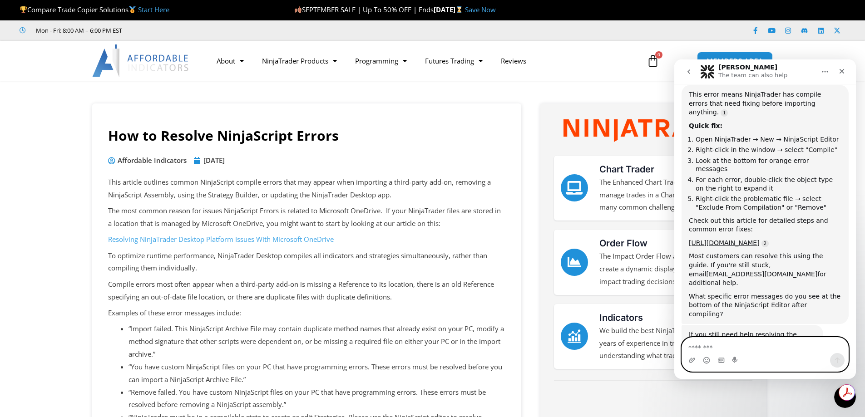
click at [733, 347] on textarea "Message…" at bounding box center [765, 345] width 166 height 15
type textarea "**********"
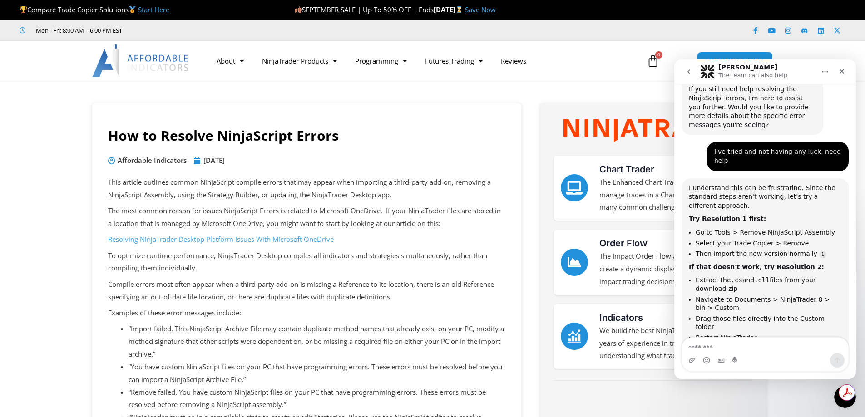
scroll to position [1098, 0]
